Goal: Task Accomplishment & Management: Use online tool/utility

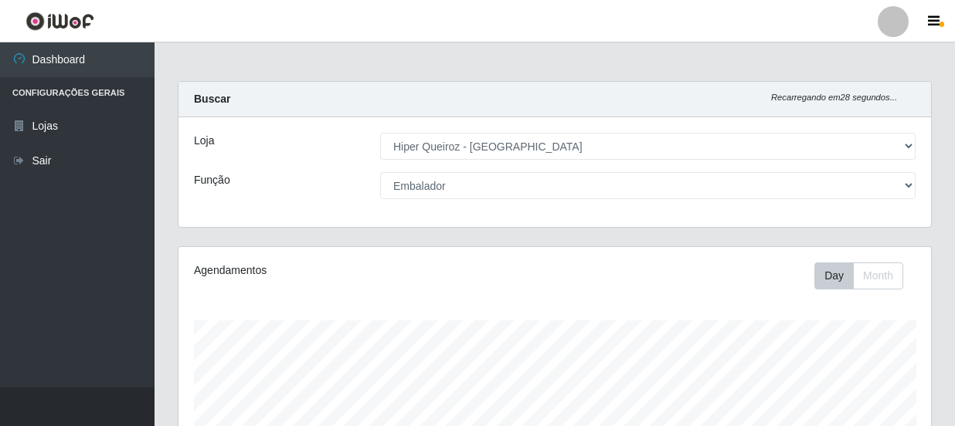
select select "513"
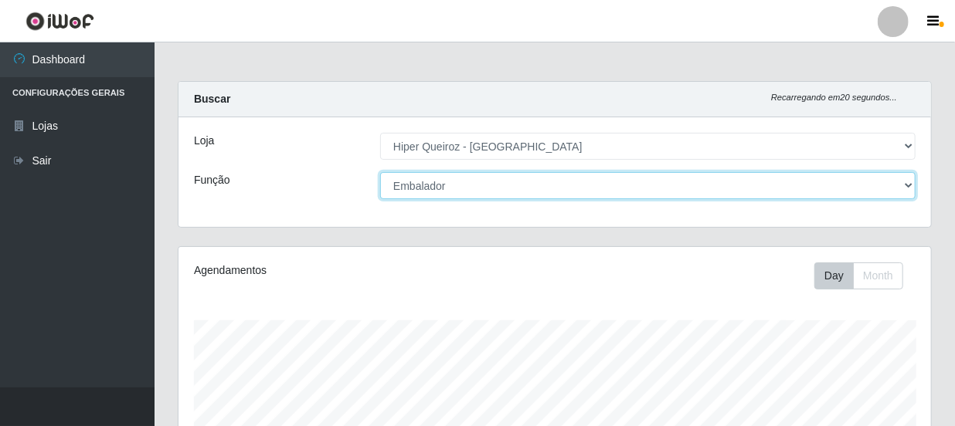
click at [457, 181] on select "[Selecione...] Embalador Embalador + Embalador ++ Operador de Caixa Operador de…" at bounding box center [647, 185] width 535 height 27
click at [380, 172] on select "[Selecione...] Embalador Embalador + Embalador ++ Operador de Caixa Operador de…" at bounding box center [647, 185] width 535 height 27
click at [471, 185] on select "[Selecione...] Embalador Embalador + Embalador ++ Operador de Caixa Operador de…" at bounding box center [647, 185] width 535 height 27
click at [380, 172] on select "[Selecione...] Embalador Embalador + Embalador ++ Operador de Caixa Operador de…" at bounding box center [647, 185] width 535 height 27
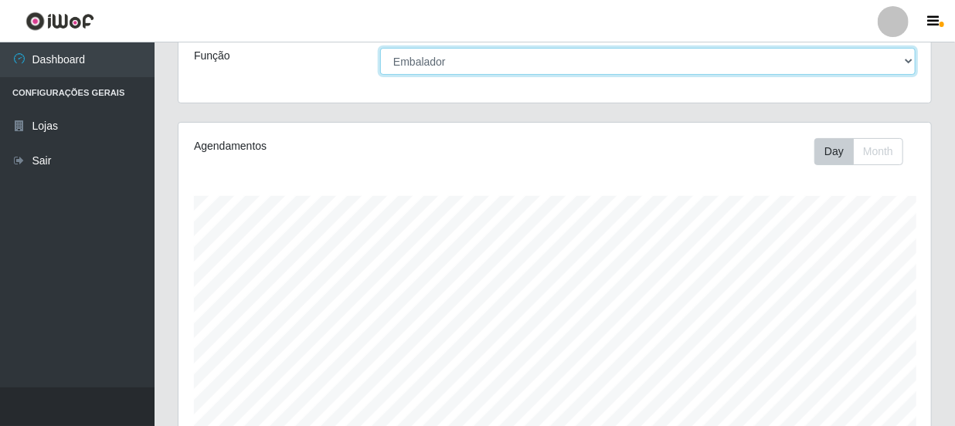
scroll to position [113, 0]
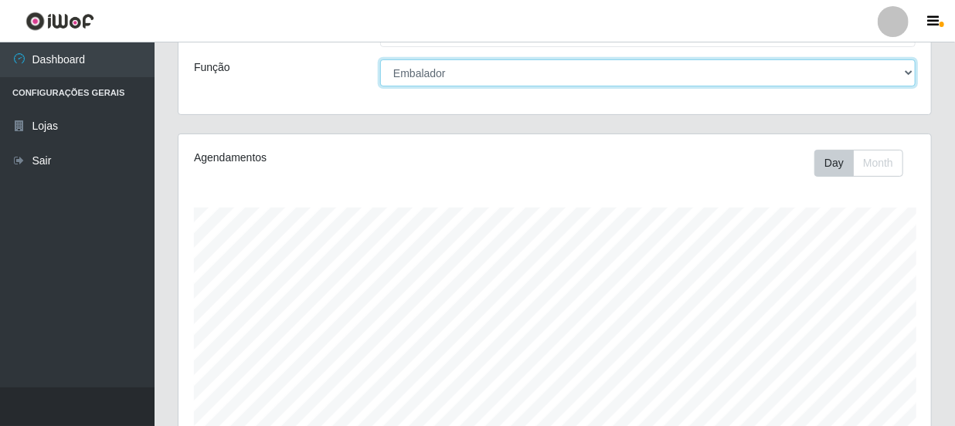
click at [580, 81] on select "[Selecione...] Embalador Embalador + Embalador ++ Operador de Caixa Operador de…" at bounding box center [647, 72] width 535 height 27
click at [380, 59] on select "[Selecione...] Embalador Embalador + Embalador ++ Operador de Caixa Operador de…" at bounding box center [647, 72] width 535 height 27
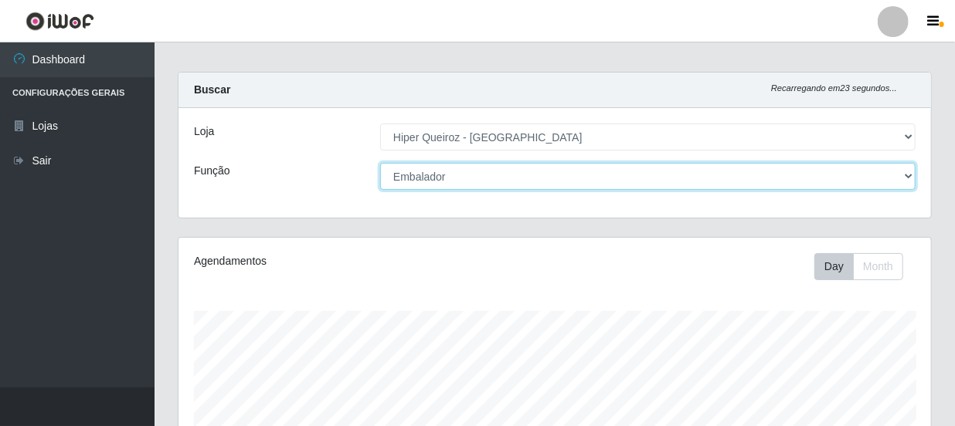
scroll to position [0, 0]
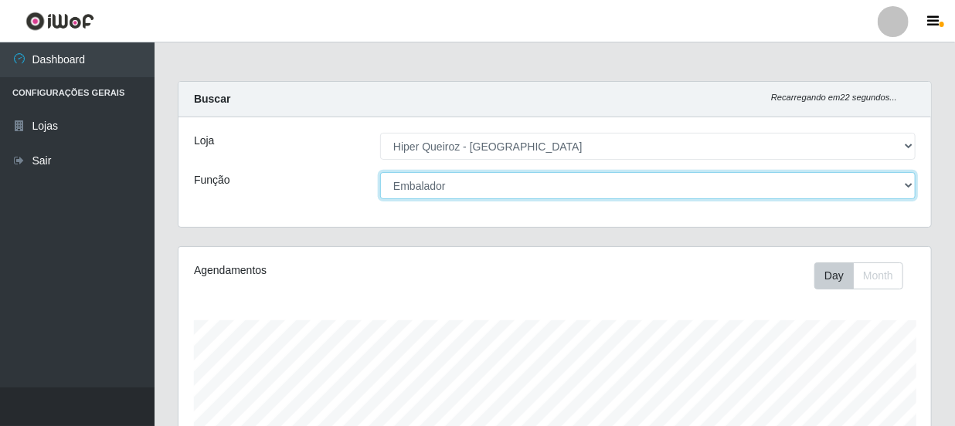
click at [540, 175] on select "[Selecione...] Embalador Embalador + Embalador ++ Operador de Caixa Operador de…" at bounding box center [647, 185] width 535 height 27
click at [380, 172] on select "[Selecione...] Embalador Embalador + Embalador ++ Operador de Caixa Operador de…" at bounding box center [647, 185] width 535 height 27
click at [529, 182] on select "[Selecione...] Embalador Embalador + Embalador ++ Operador de Caixa Operador de…" at bounding box center [647, 185] width 535 height 27
select select "1"
click at [380, 172] on select "[Selecione...] Embalador Embalador + Embalador ++ Operador de Caixa Operador de…" at bounding box center [647, 185] width 535 height 27
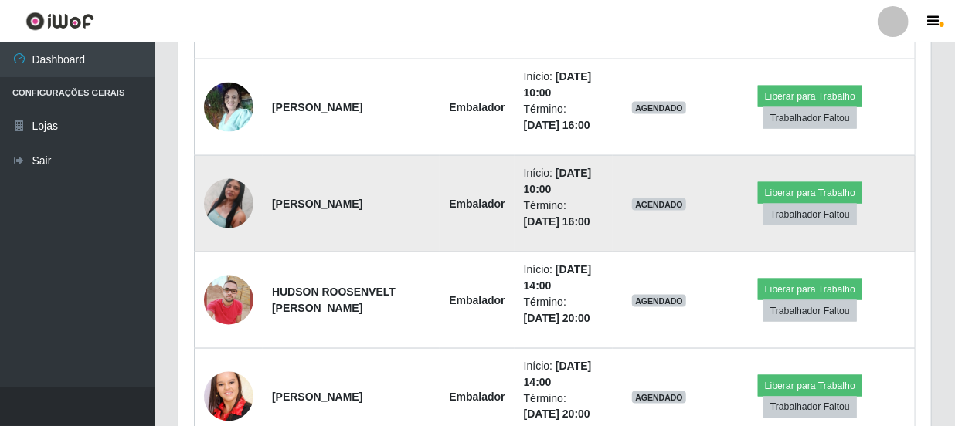
scroll to position [912, 0]
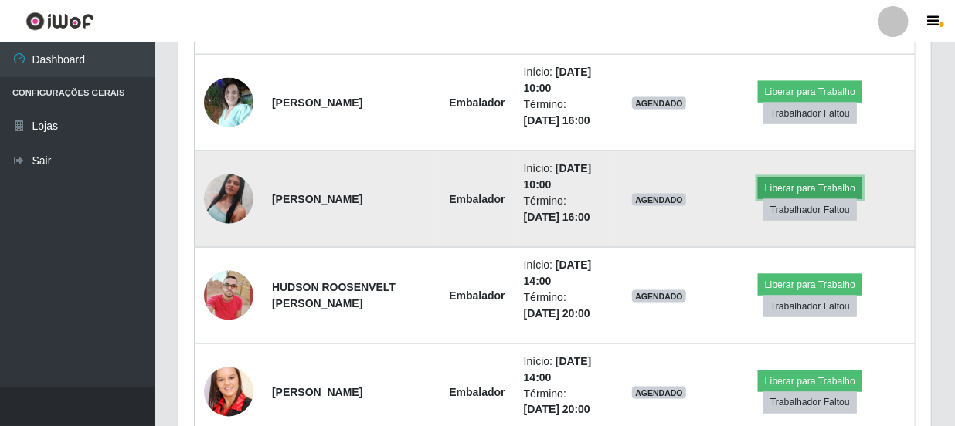
click at [800, 185] on button "Liberar para Trabalho" at bounding box center [810, 189] width 104 height 22
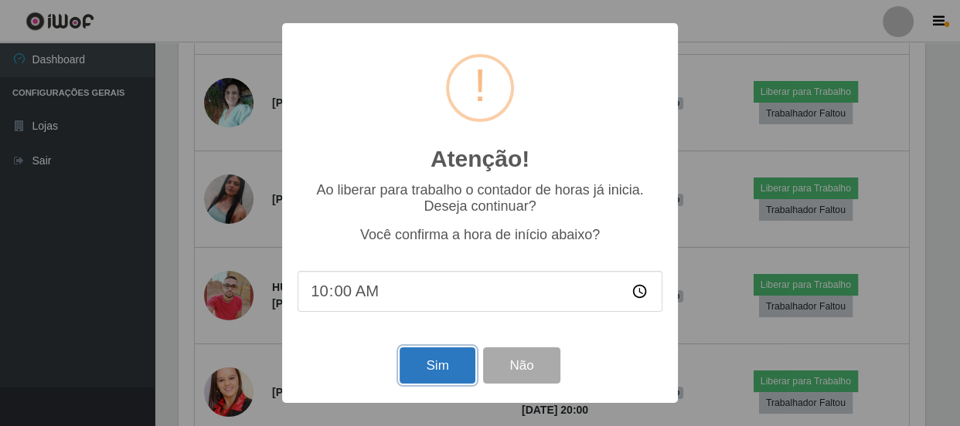
click at [467, 381] on button "Sim" at bounding box center [436, 366] width 75 height 36
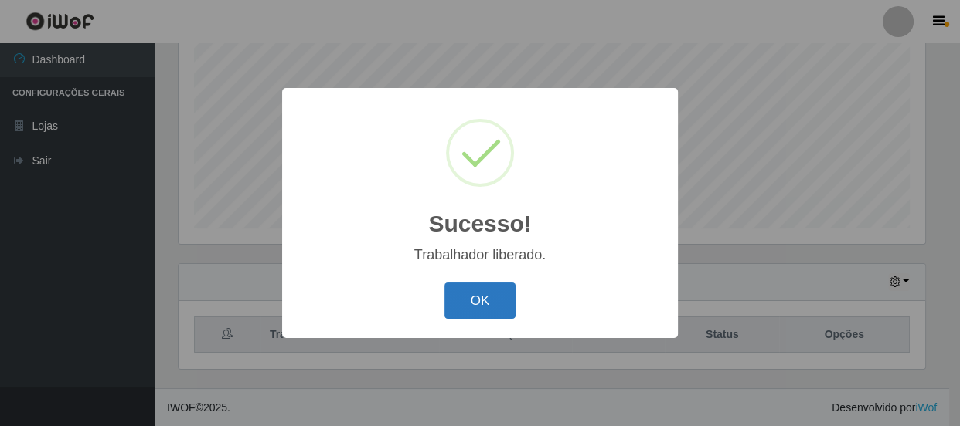
click at [488, 294] on button "OK" at bounding box center [480, 301] width 72 height 36
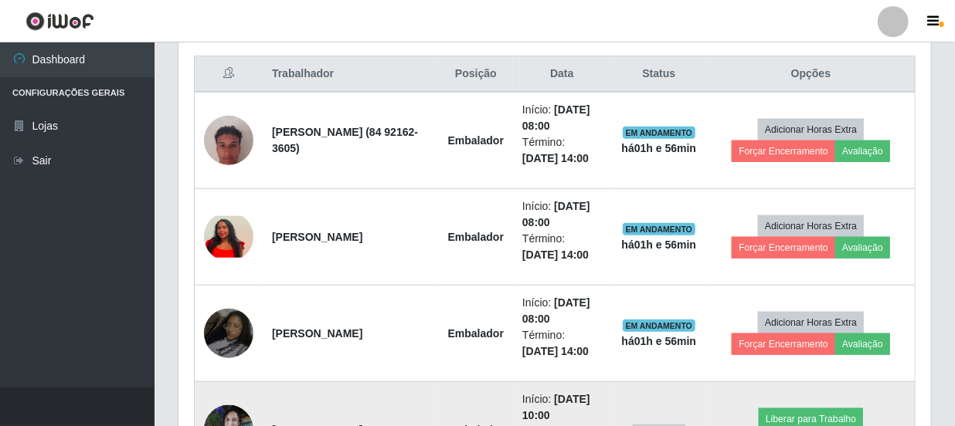
scroll to position [815, 0]
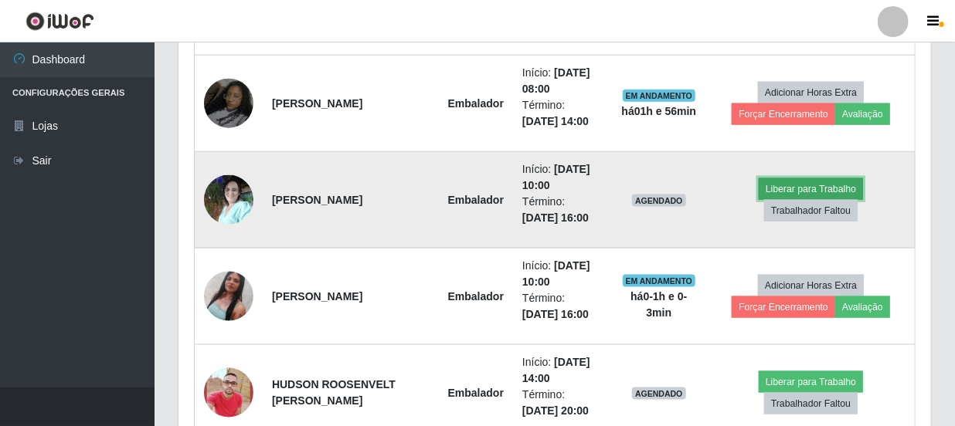
click at [788, 191] on button "Liberar para Trabalho" at bounding box center [811, 189] width 104 height 22
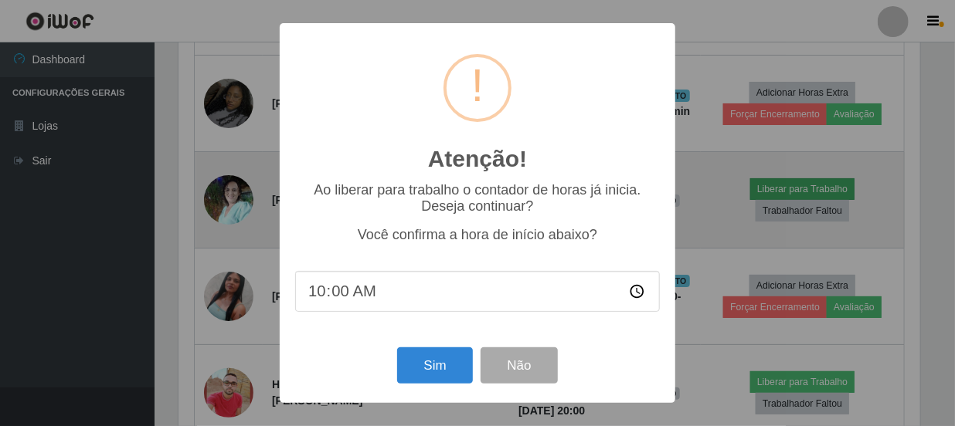
scroll to position [321, 746]
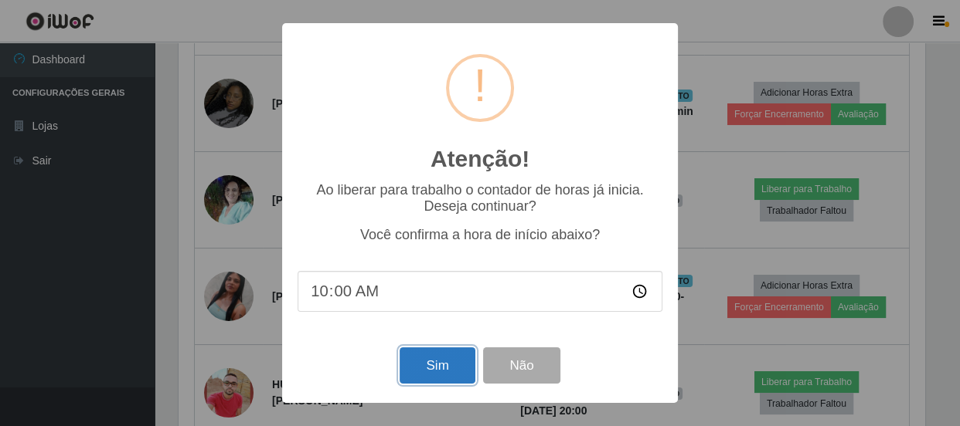
click at [467, 375] on button "Sim" at bounding box center [436, 366] width 75 height 36
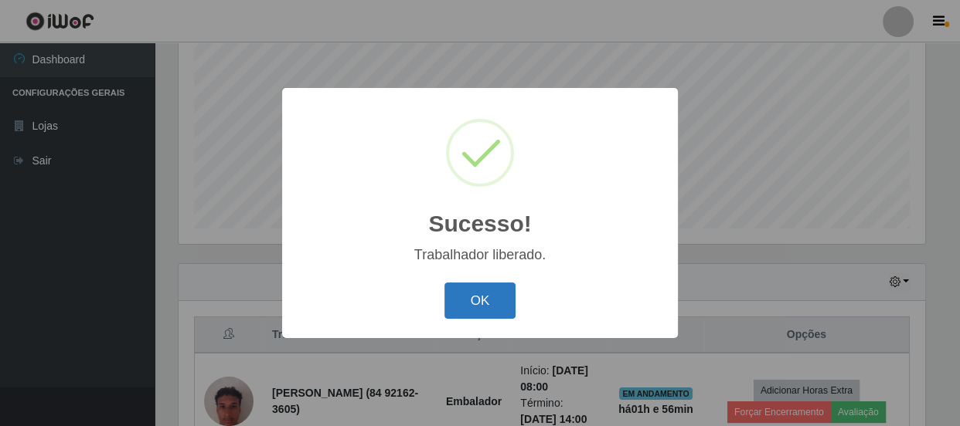
click at [466, 292] on button "OK" at bounding box center [480, 301] width 72 height 36
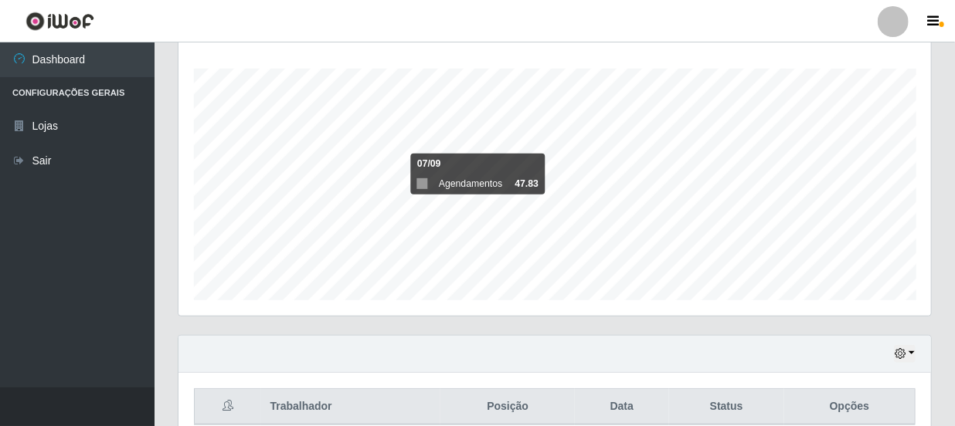
scroll to position [253, 0]
